Goal: Task Accomplishment & Management: Manage account settings

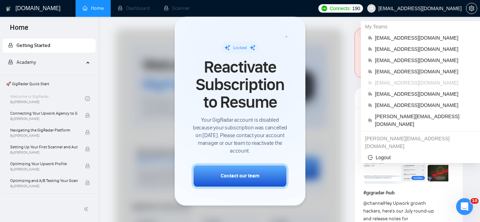
click at [408, 12] on span "[EMAIL_ADDRESS][DOMAIN_NAME]" at bounding box center [414, 8] width 103 height 22
click at [390, 118] on span "[PERSON_NAME][EMAIL_ADDRESS][DOMAIN_NAME]" at bounding box center [424, 120] width 98 height 15
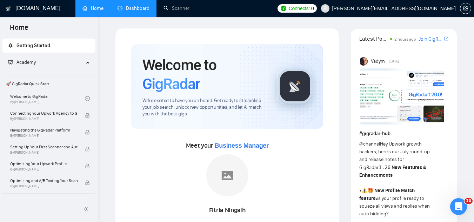
click at [141, 11] on link "Dashboard" at bounding box center [134, 8] width 32 height 6
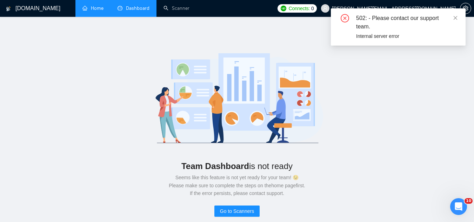
click at [104, 9] on link "Home" at bounding box center [93, 8] width 21 height 6
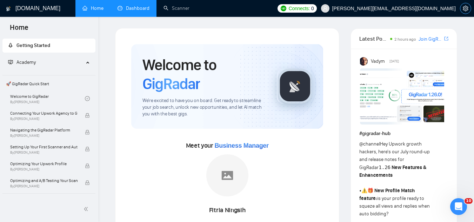
click at [470, 10] on span "setting" at bounding box center [466, 9] width 11 height 6
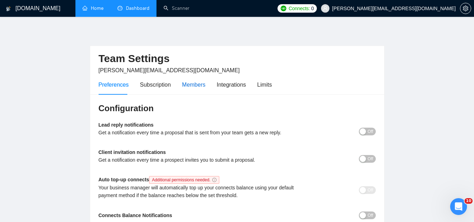
click at [192, 87] on div "Members" at bounding box center [194, 84] width 24 height 9
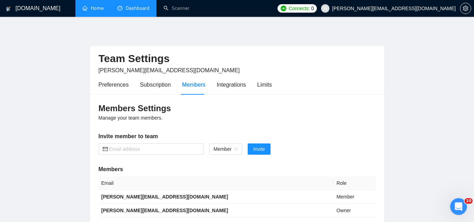
scroll to position [86, 0]
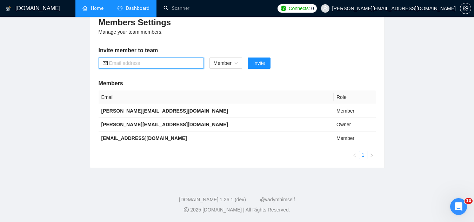
click at [146, 63] on input "text" at bounding box center [154, 63] width 91 height 8
paste input "[PERSON_NAME][EMAIL_ADDRESS][PERSON_NAME][DOMAIN_NAME]"
type input "[PERSON_NAME][EMAIL_ADDRESS][PERSON_NAME][DOMAIN_NAME]"
click at [257, 67] on span "Invite" at bounding box center [260, 63] width 12 height 8
